Goal: Complete application form

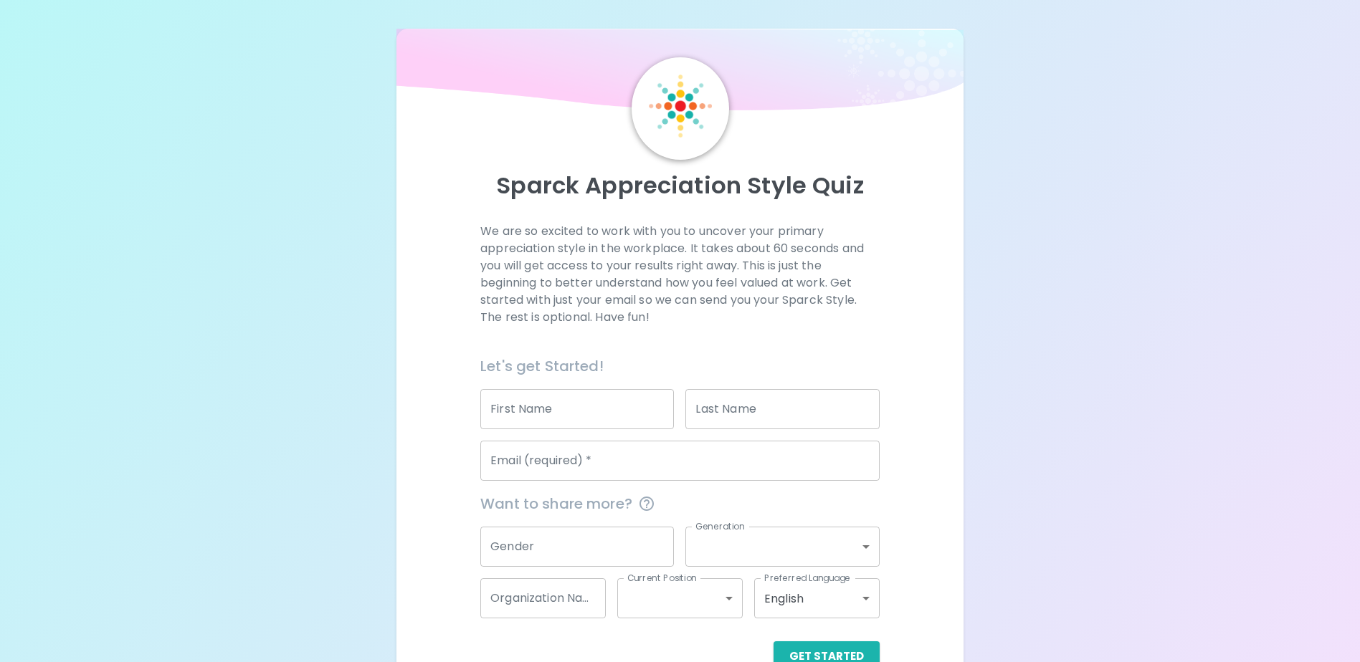
click at [567, 406] on input "First Name" at bounding box center [577, 409] width 194 height 40
type input "[PERSON_NAME]"
type input "[EMAIL_ADDRESS][DOMAIN_NAME]"
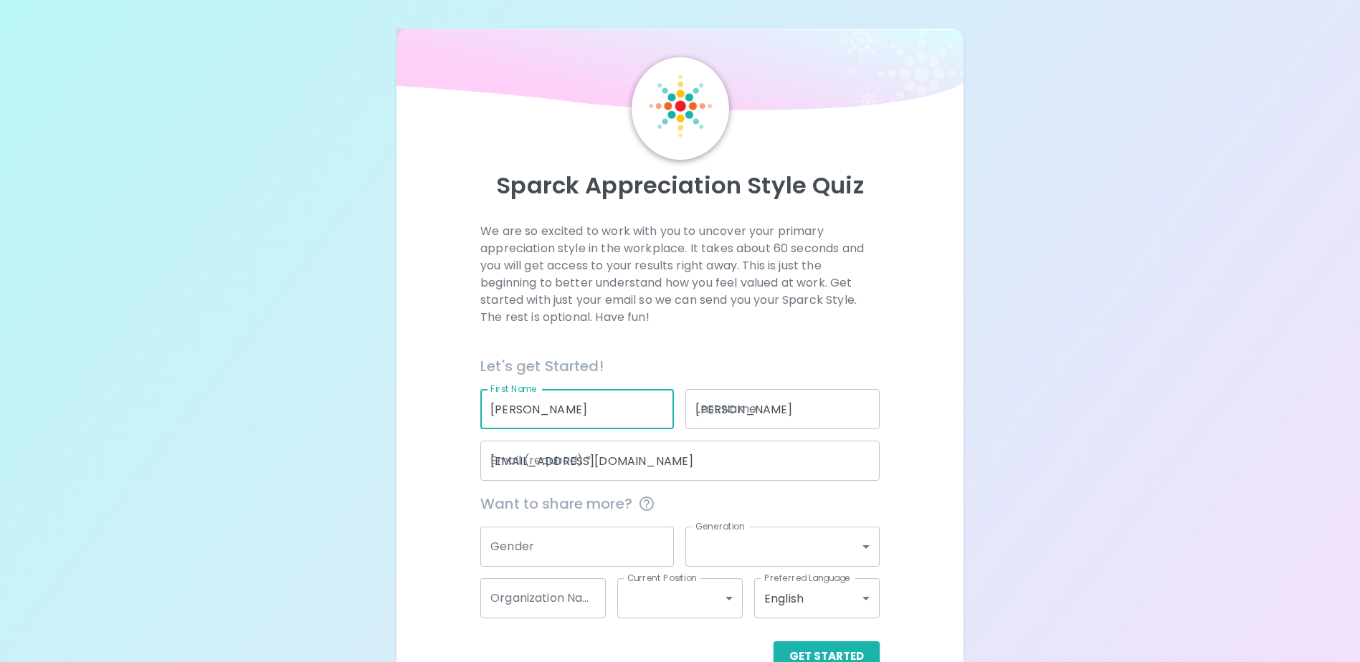
type input "[GEOGRAPHIC_DATA]"
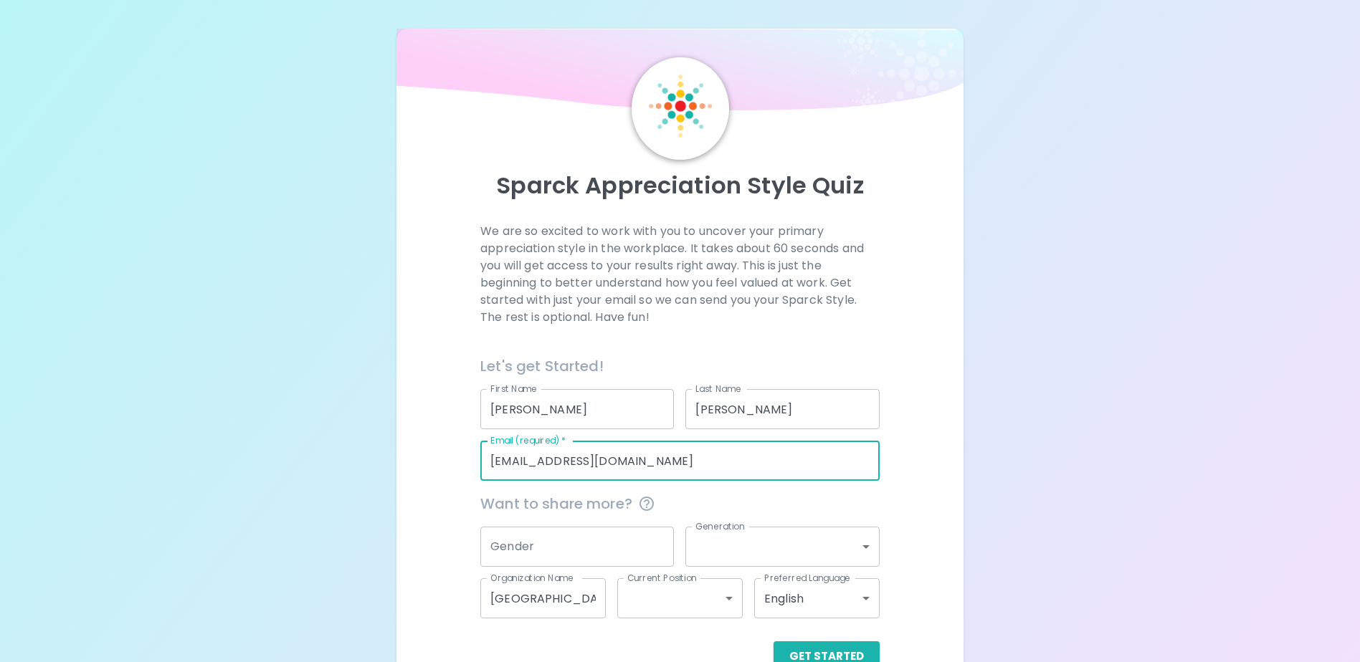
drag, startPoint x: 627, startPoint y: 469, endPoint x: 452, endPoint y: 429, distance: 179.4
click at [452, 429] on div "We are so excited to work with you to uncover your primary appreciation style i…" at bounding box center [680, 447] width 532 height 449
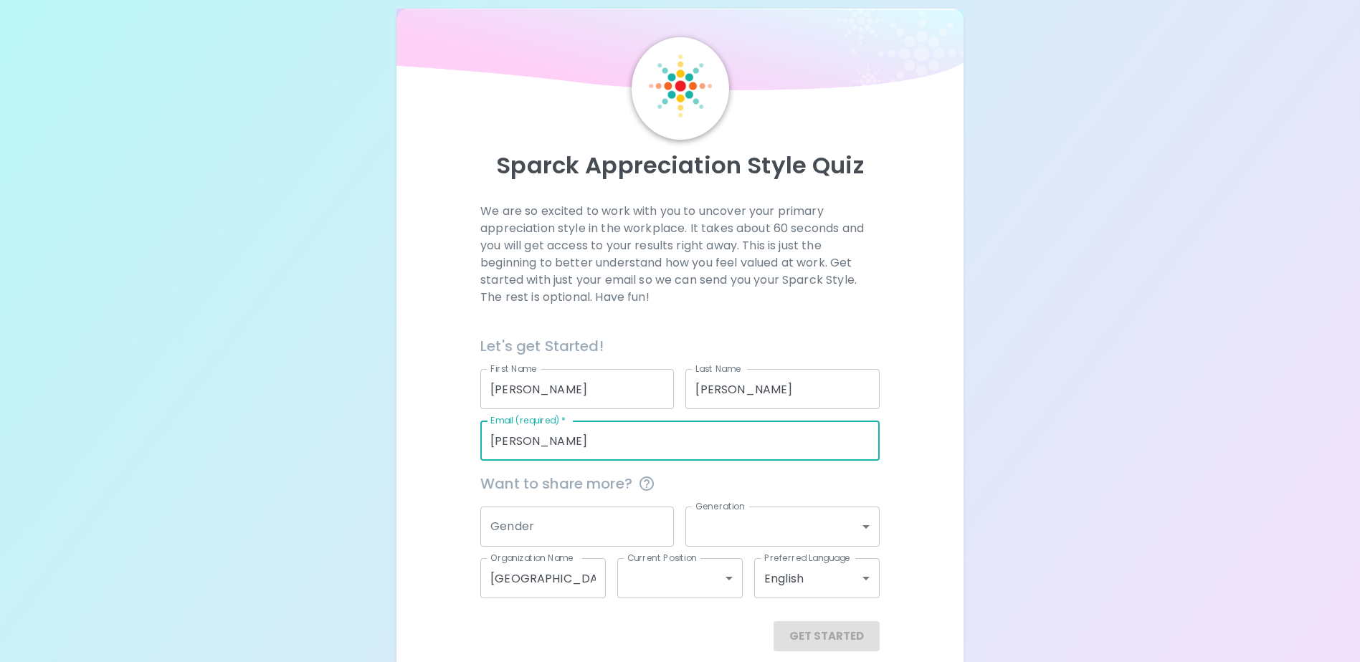
scroll to position [38, 0]
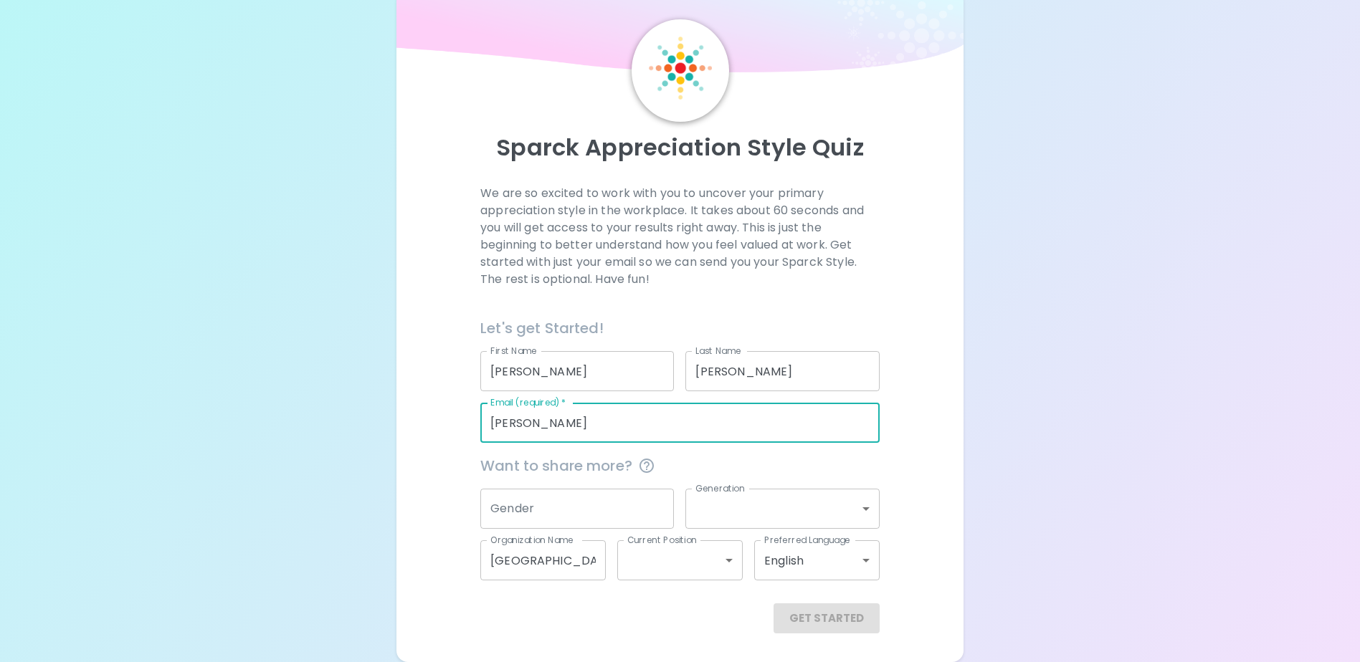
type input "[PERSON_NAME][EMAIL_ADDRESS][PERSON_NAME][DOMAIN_NAME]"
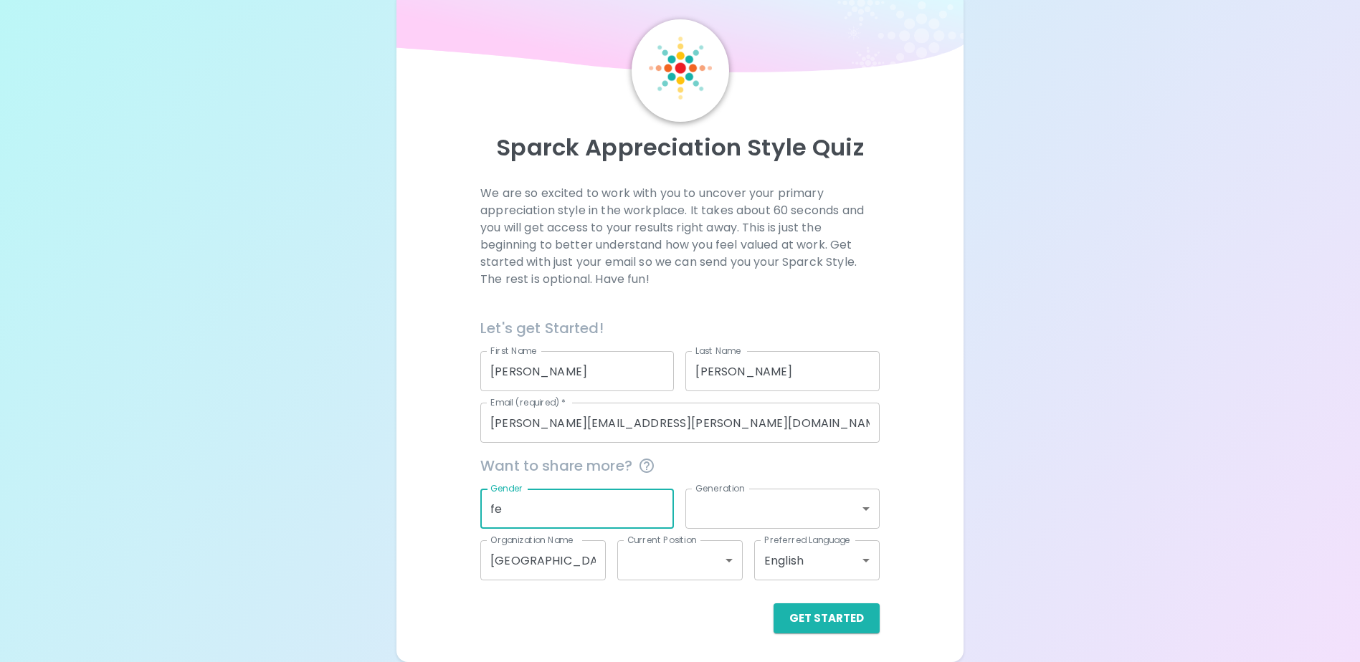
type input "fe"
click at [771, 520] on body "Sparck Appreciation Style Quiz We are so excited to work with you to uncover yo…" at bounding box center [680, 312] width 1360 height 700
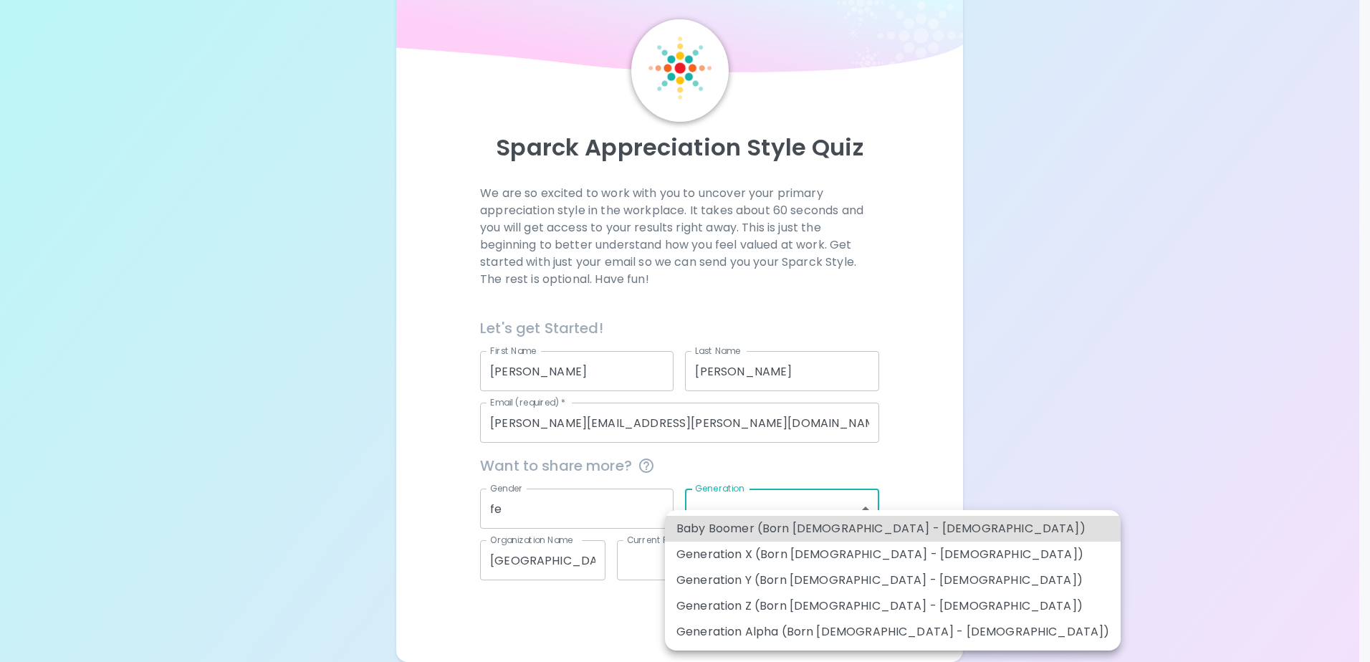
click at [859, 585] on li "Generation Y (Born [DEMOGRAPHIC_DATA] - [DEMOGRAPHIC_DATA])" at bounding box center [893, 581] width 456 height 26
type input "generation_y"
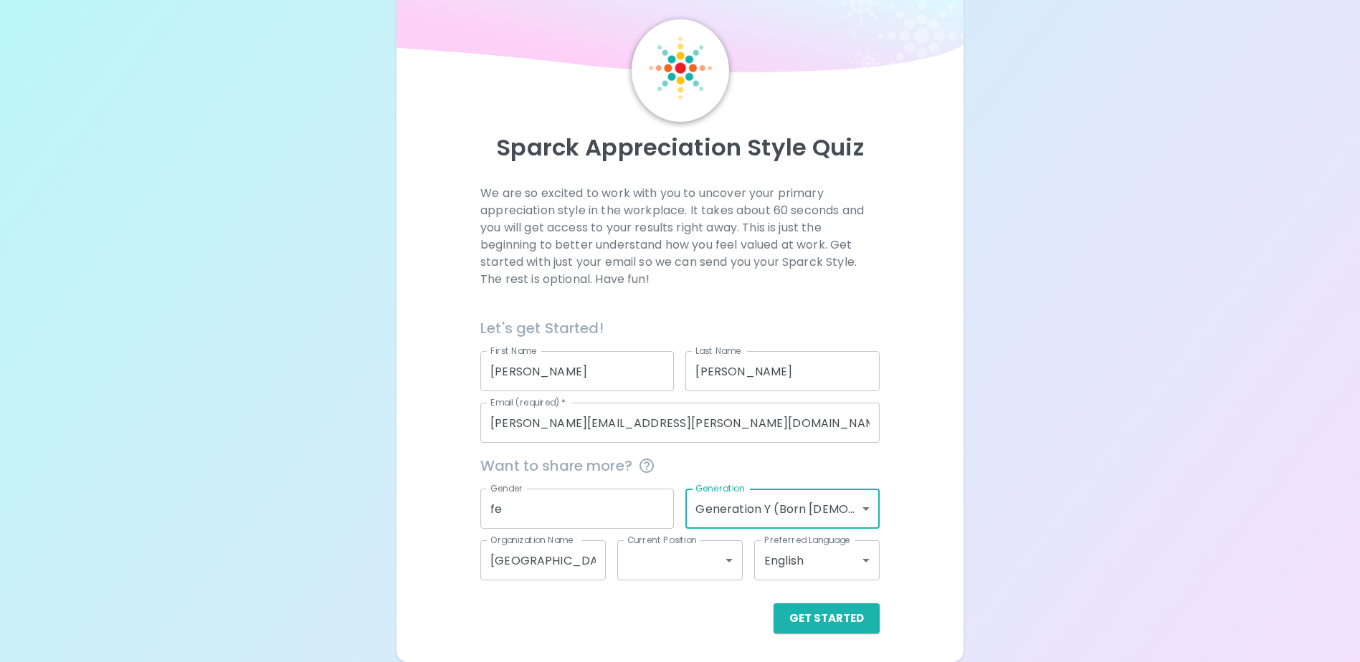
click at [826, 507] on body "Sparck Appreciation Style Quiz We are so excited to work with you to uncover yo…" at bounding box center [680, 312] width 1360 height 700
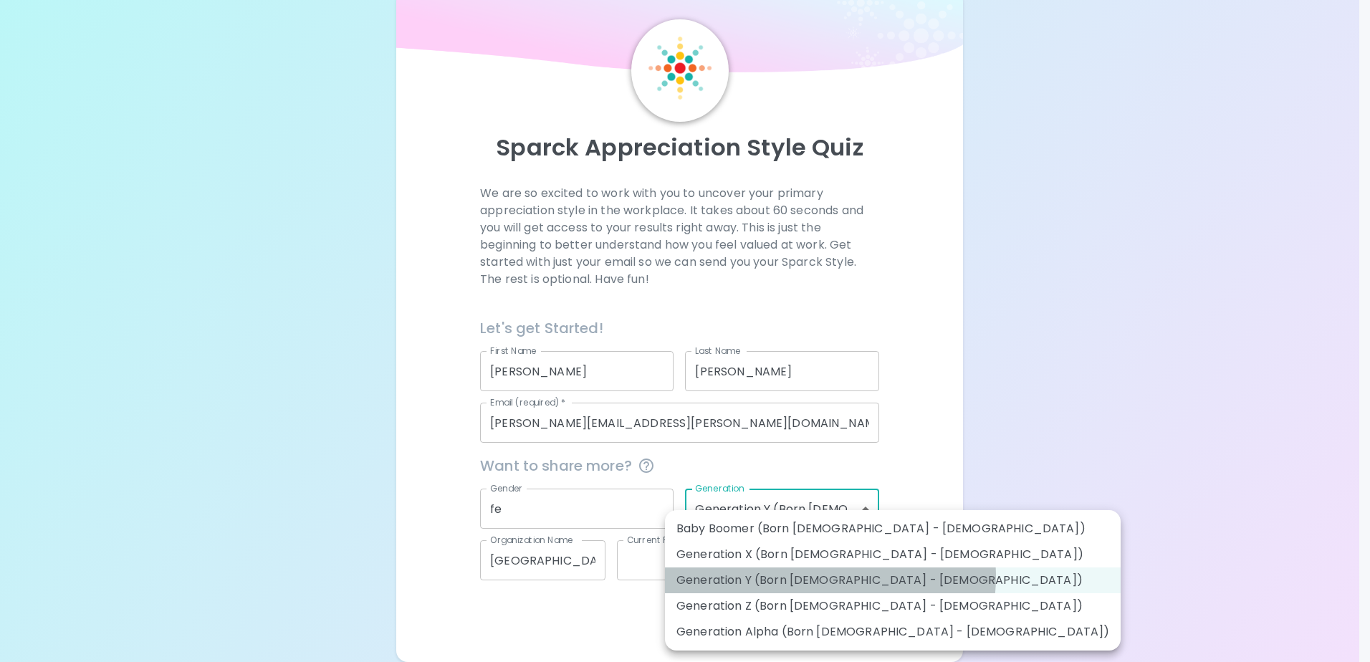
click at [830, 577] on li "Generation Y (Born [DEMOGRAPHIC_DATA] - [DEMOGRAPHIC_DATA])" at bounding box center [893, 581] width 456 height 26
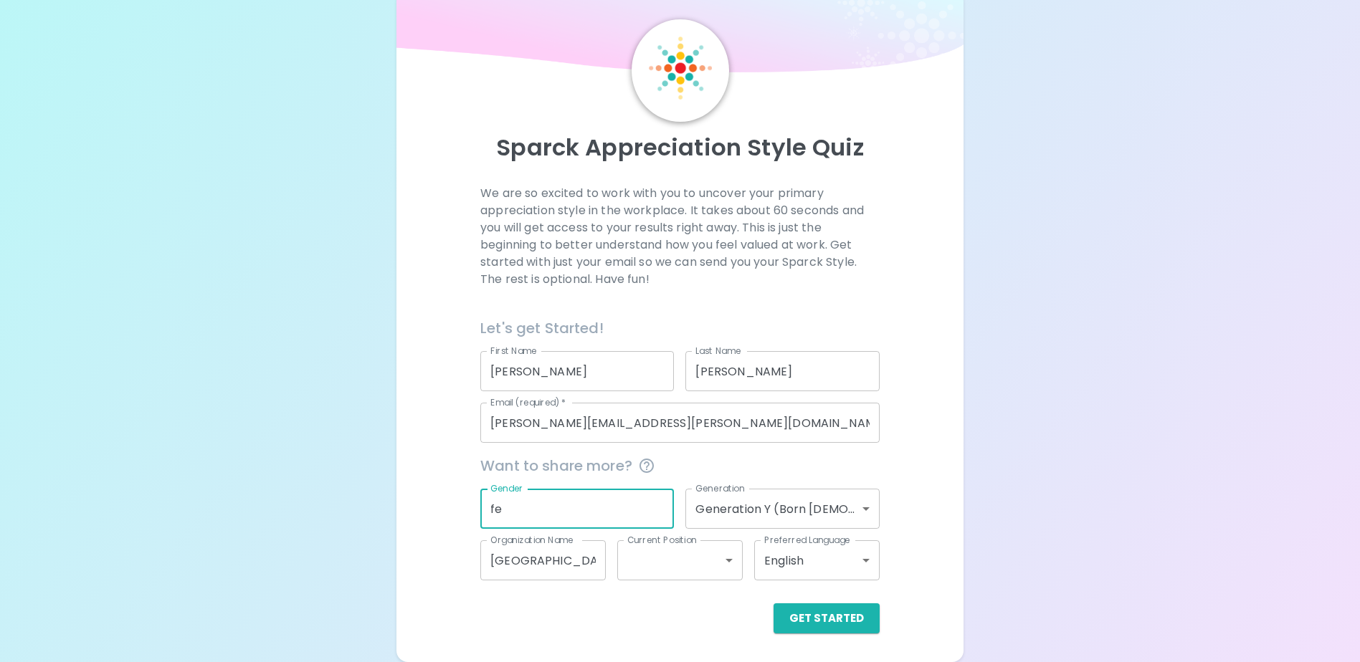
click at [596, 497] on input "fe" at bounding box center [577, 509] width 194 height 40
type input "[DEMOGRAPHIC_DATA]"
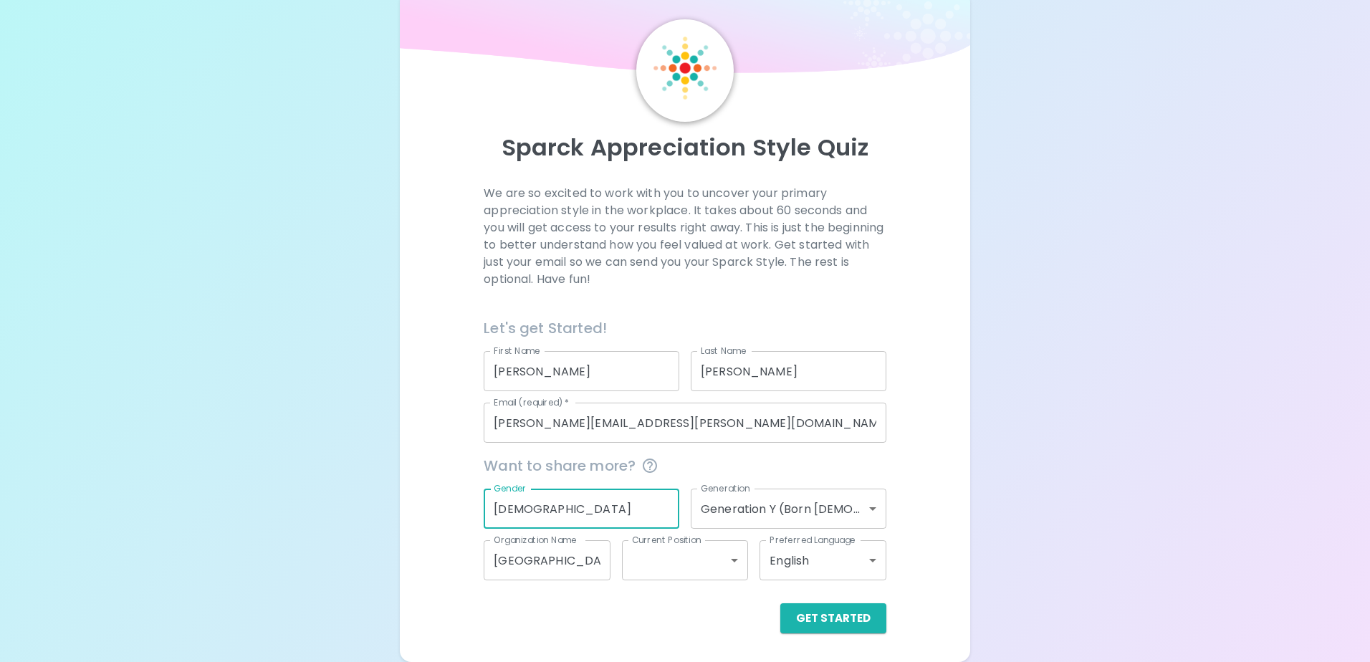
click at [636, 562] on body "Sparck Appreciation Style Quiz We are so excited to work with you to uncover yo…" at bounding box center [685, 312] width 1370 height 700
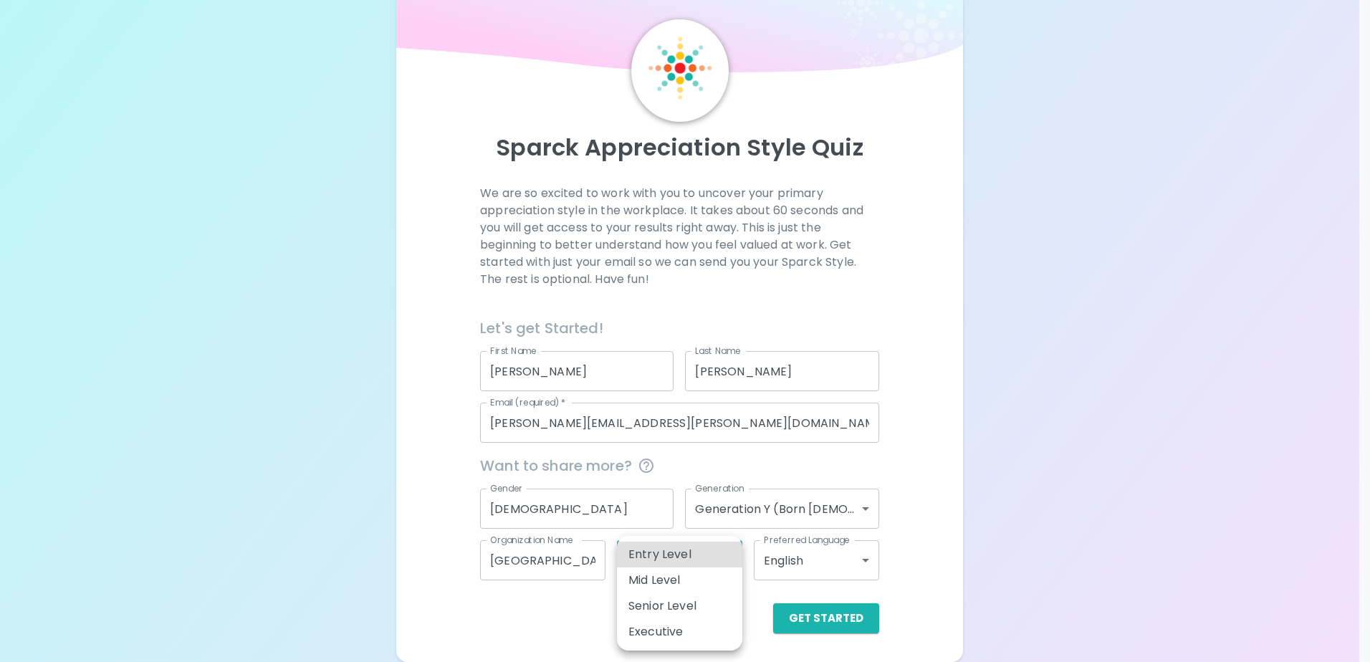
click at [683, 578] on li "Mid Level" at bounding box center [679, 581] width 125 height 26
type input "mid_level"
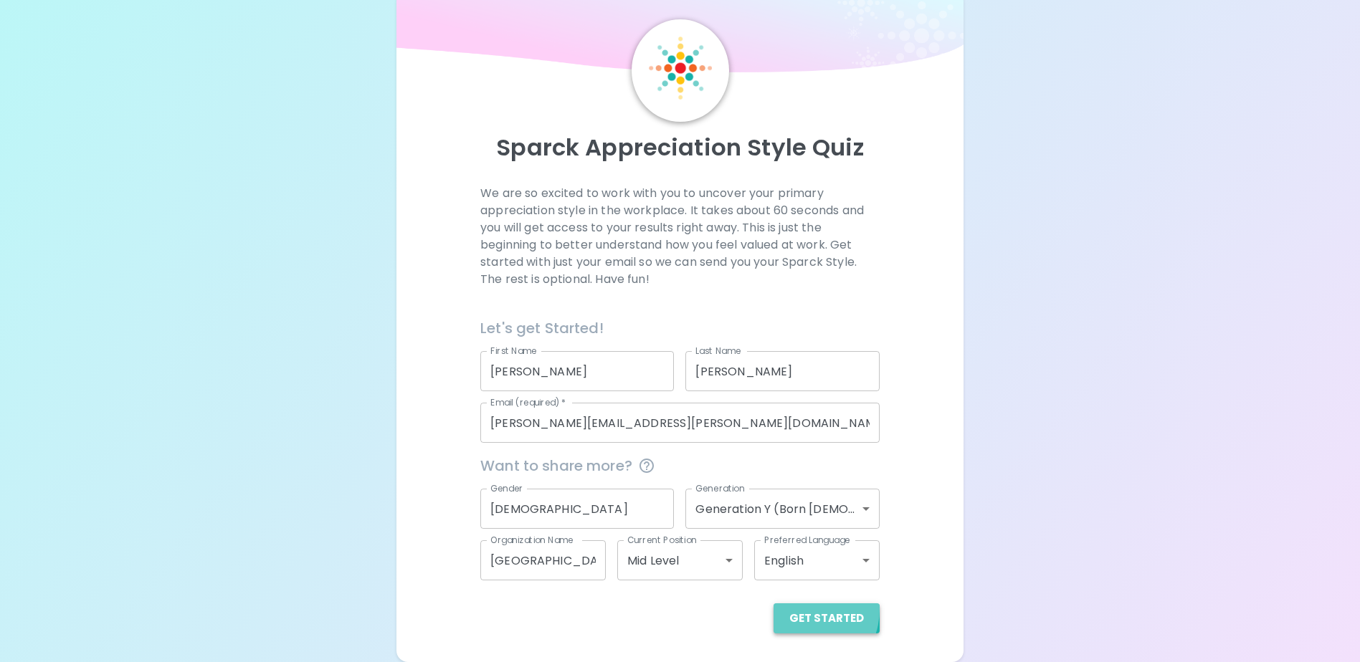
click at [802, 609] on button "Get Started" at bounding box center [826, 618] width 106 height 30
